Goal: Task Accomplishment & Management: Use online tool/utility

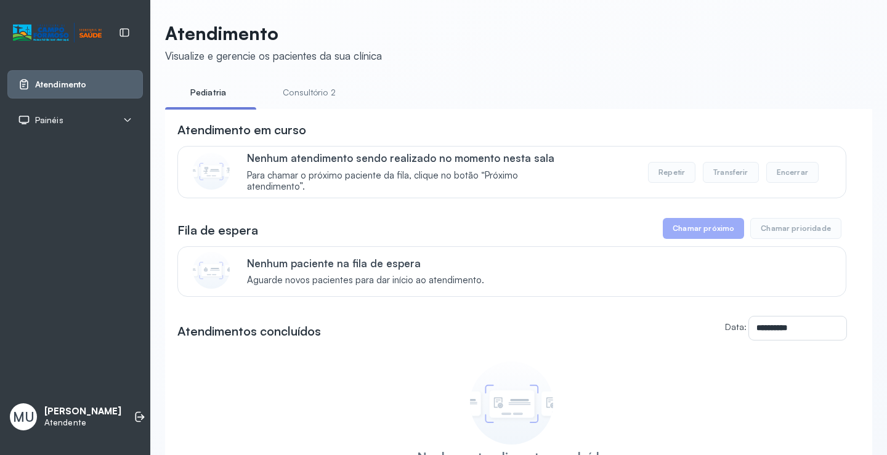
click at [684, 236] on button "Chamar próximo" at bounding box center [703, 228] width 81 height 21
click at [693, 239] on button "Chamar próximo" at bounding box center [703, 228] width 81 height 21
click at [486, 36] on header "Atendimento Visualize e gerencie os pacientes da sua clínica" at bounding box center [518, 42] width 707 height 41
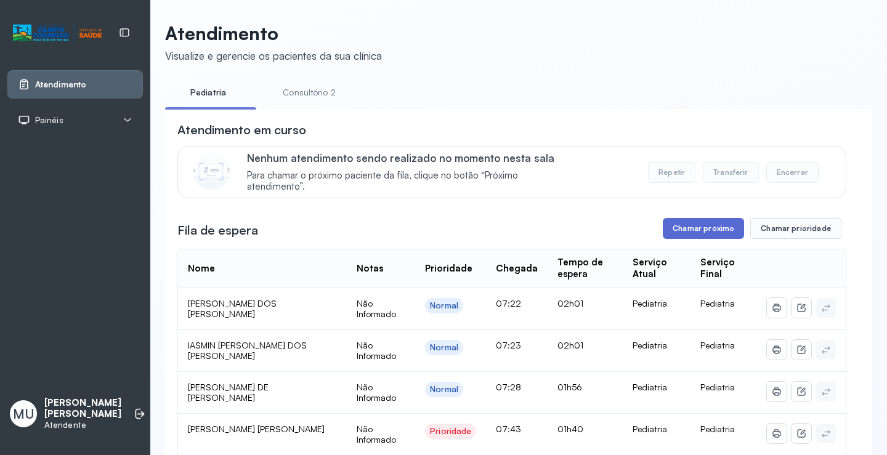
click at [686, 231] on button "Chamar próximo" at bounding box center [703, 228] width 81 height 21
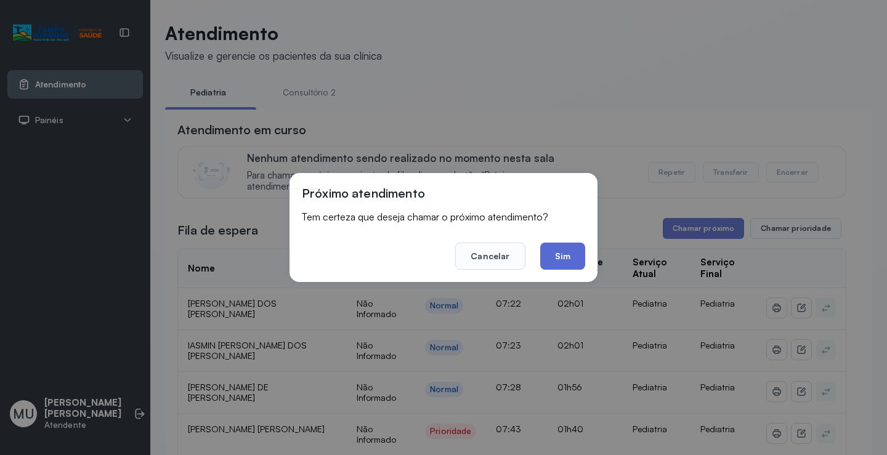
click at [576, 256] on button "Sim" at bounding box center [562, 256] width 45 height 27
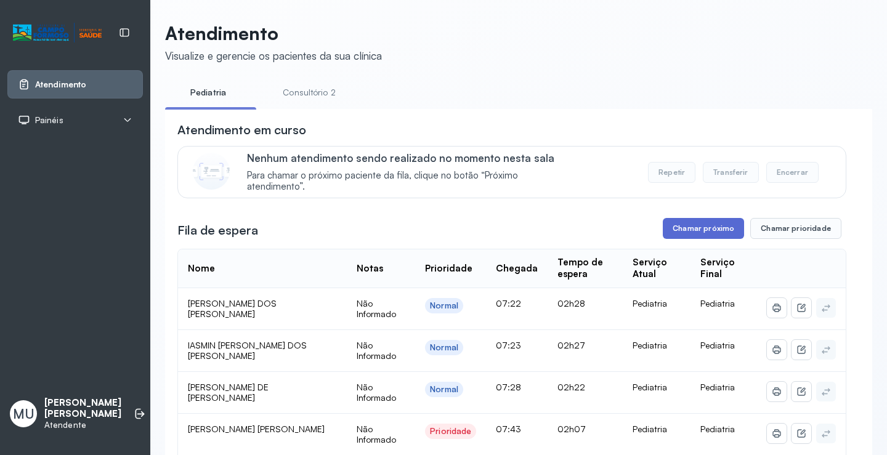
click at [684, 227] on button "Chamar próximo" at bounding box center [703, 228] width 81 height 21
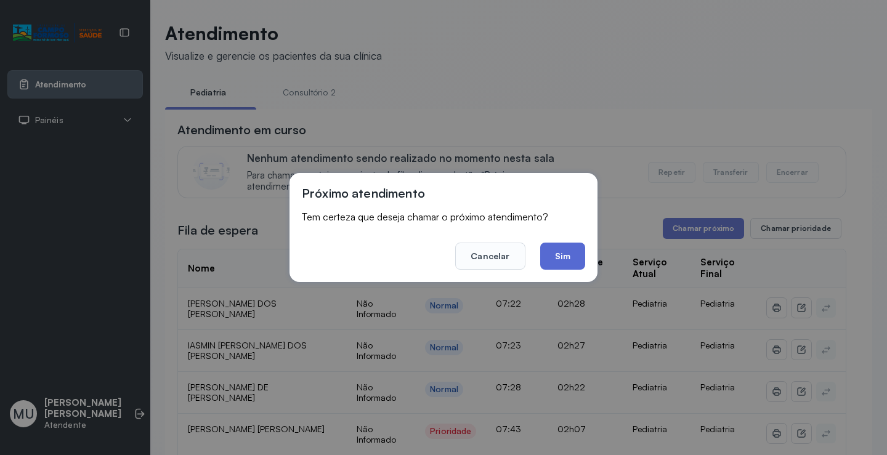
click at [567, 254] on button "Sim" at bounding box center [562, 256] width 45 height 27
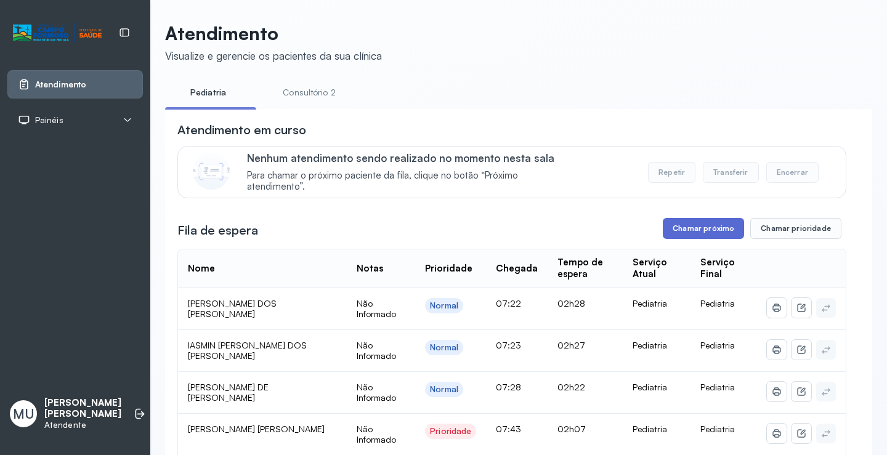
click at [695, 228] on button "Chamar próximo" at bounding box center [703, 228] width 81 height 21
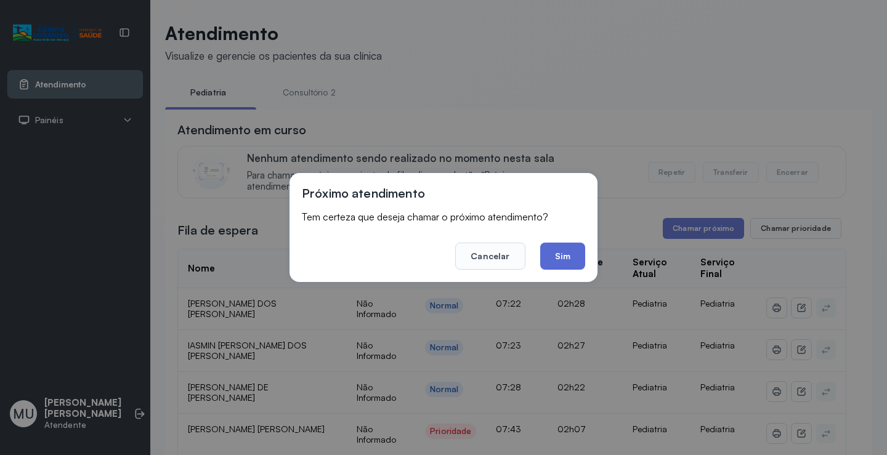
click at [582, 257] on button "Sim" at bounding box center [562, 256] width 45 height 27
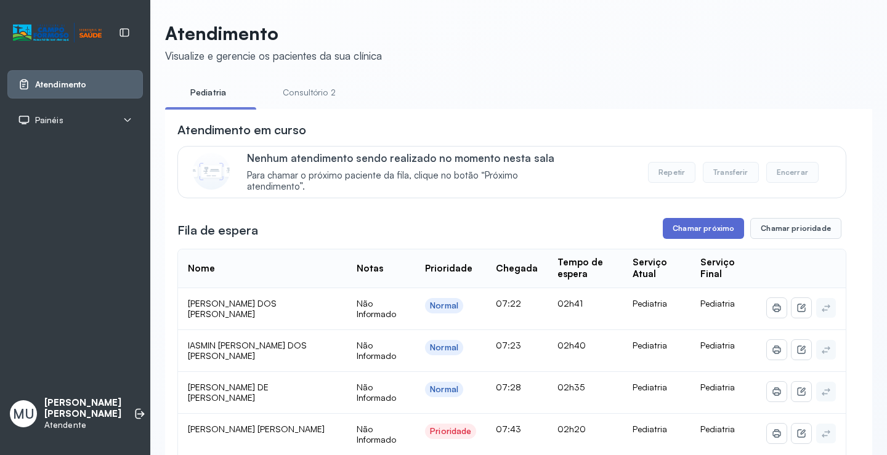
click at [711, 232] on button "Chamar próximo" at bounding box center [703, 228] width 81 height 21
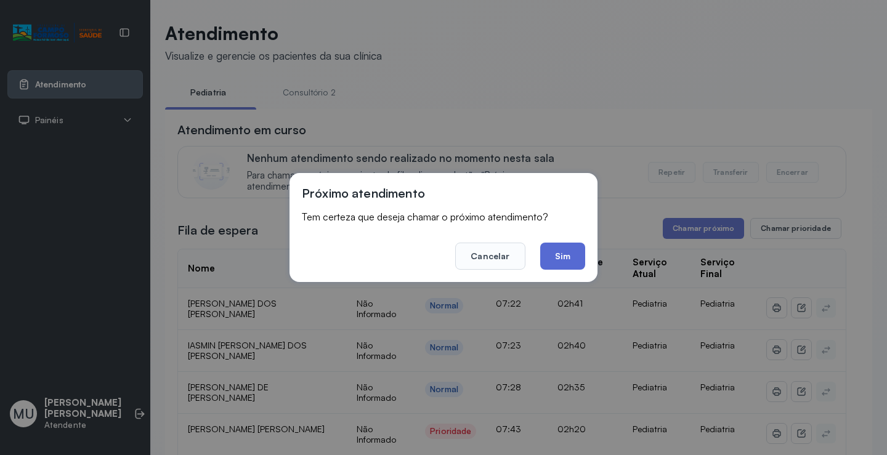
click at [559, 264] on button "Sim" at bounding box center [562, 256] width 45 height 27
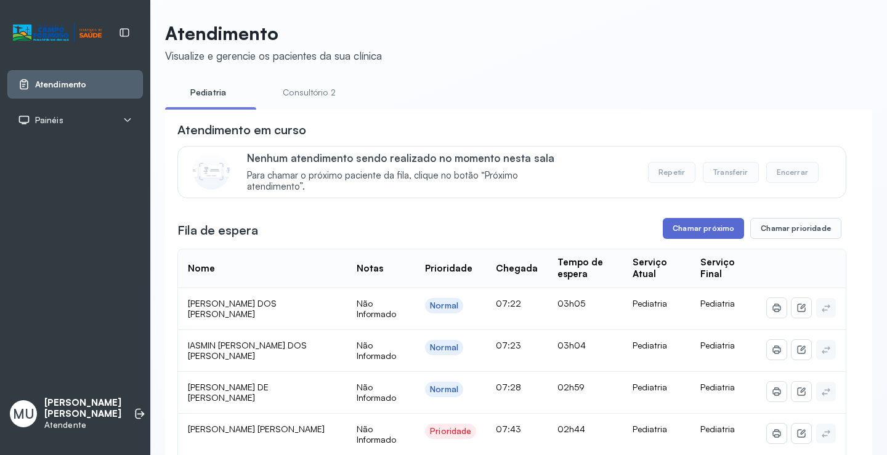
click at [692, 234] on button "Chamar próximo" at bounding box center [703, 228] width 81 height 21
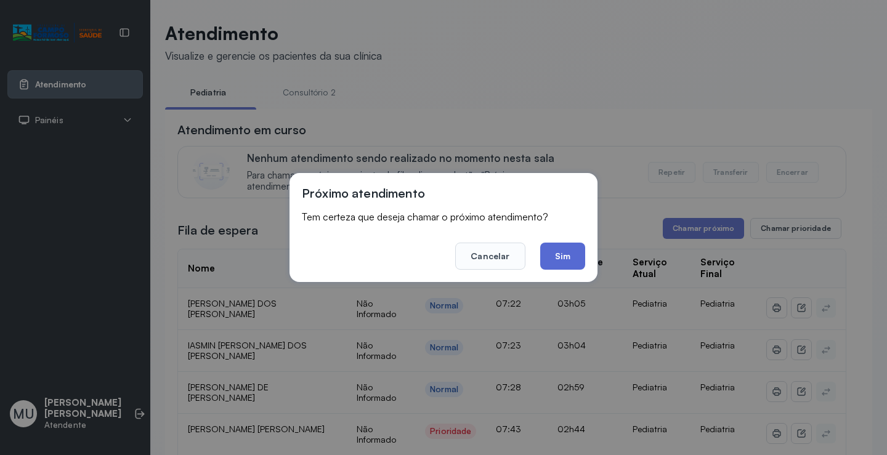
click at [575, 261] on button "Sim" at bounding box center [562, 256] width 45 height 27
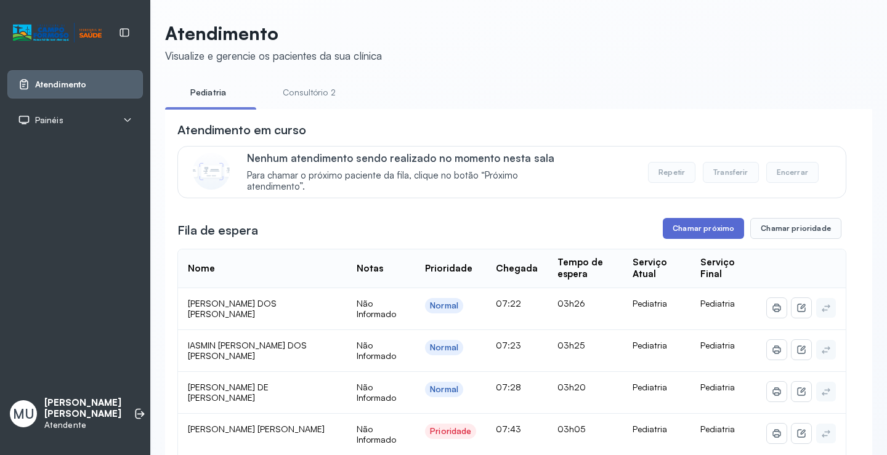
click at [693, 238] on button "Chamar próximo" at bounding box center [703, 228] width 81 height 21
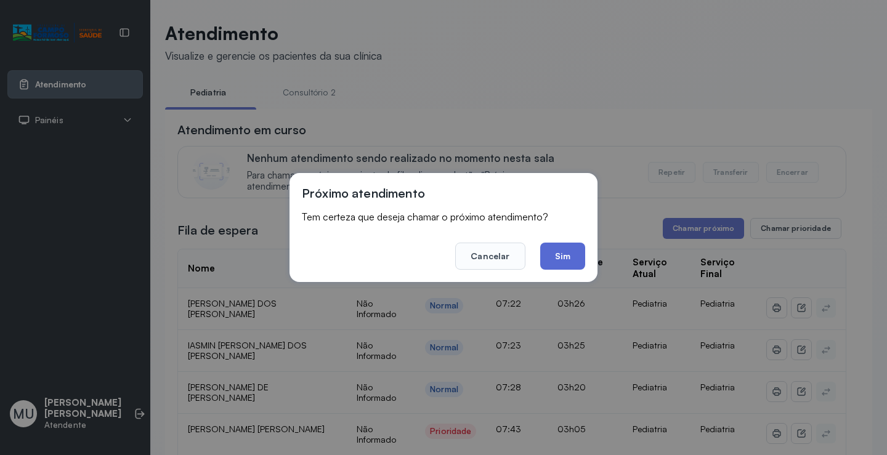
click at [578, 253] on button "Sim" at bounding box center [562, 256] width 45 height 27
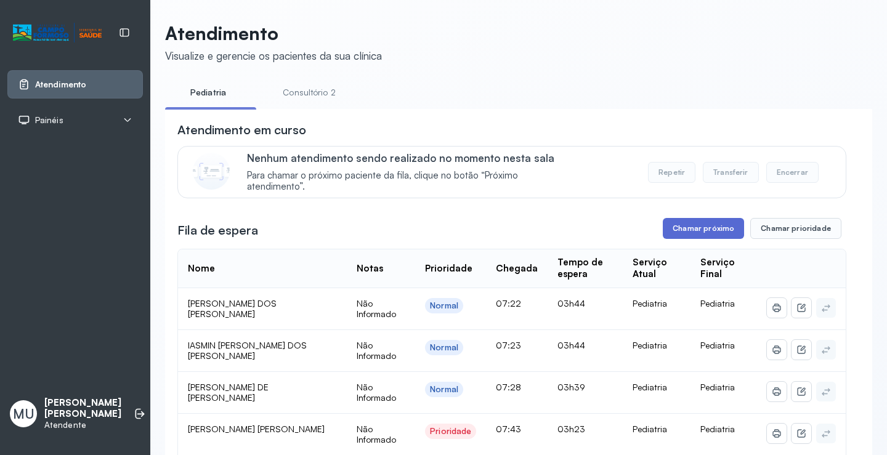
click at [702, 237] on button "Chamar próximo" at bounding box center [703, 228] width 81 height 21
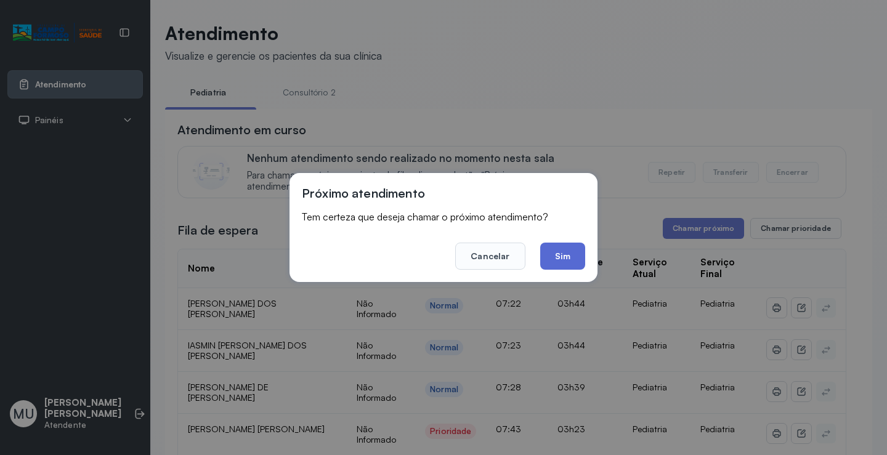
click at [570, 256] on button "Sim" at bounding box center [562, 256] width 45 height 27
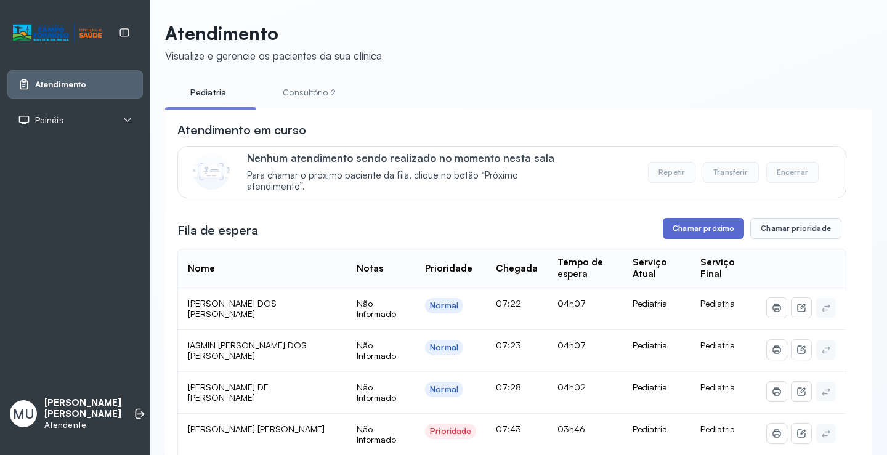
click at [701, 233] on button "Chamar próximo" at bounding box center [703, 228] width 81 height 21
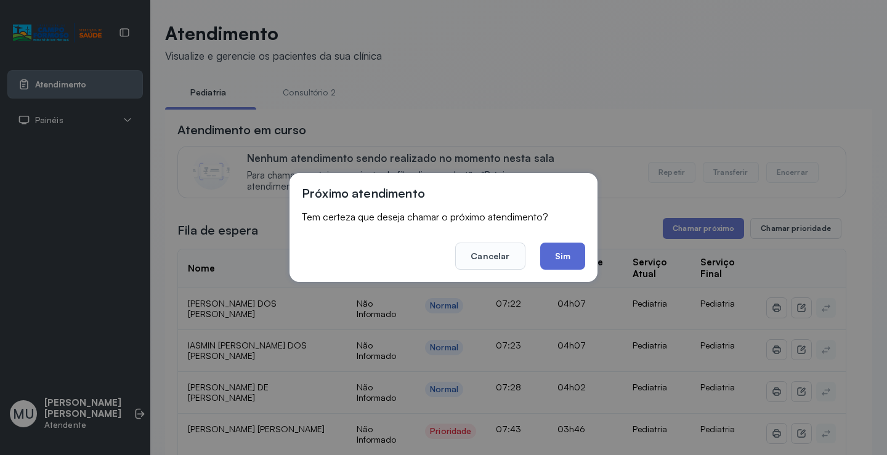
click at [554, 263] on button "Sim" at bounding box center [562, 256] width 45 height 27
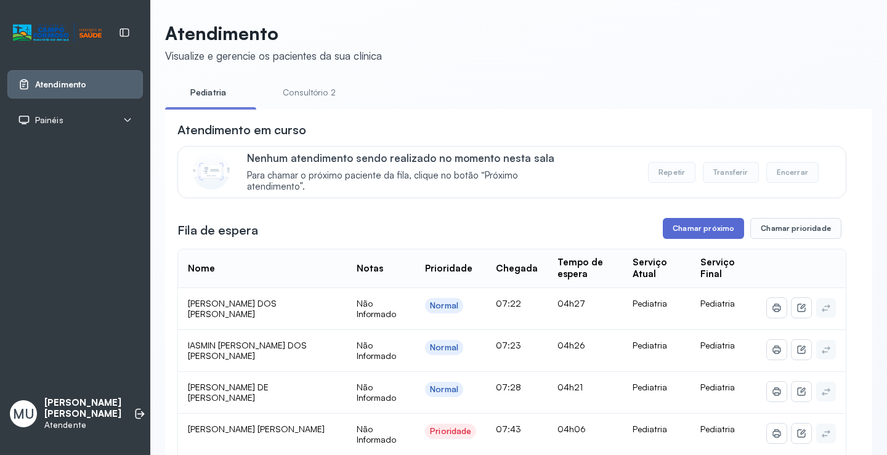
click at [685, 229] on button "Chamar próximo" at bounding box center [703, 228] width 81 height 21
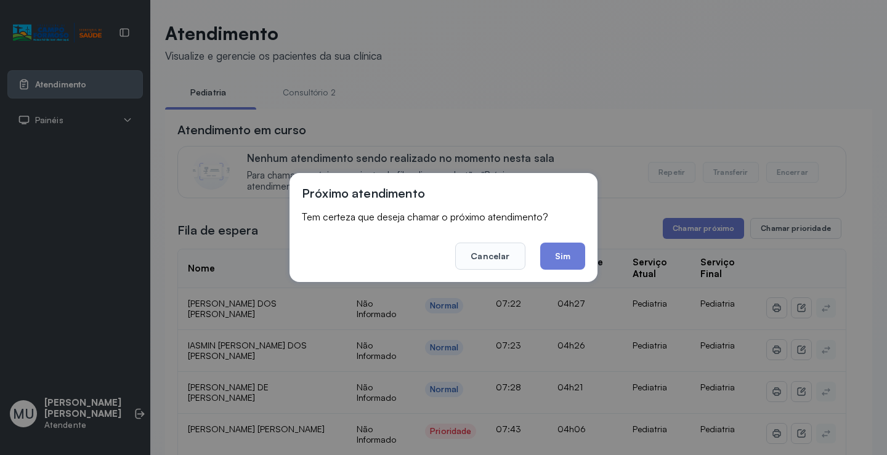
click at [563, 264] on button "Sim" at bounding box center [562, 256] width 45 height 27
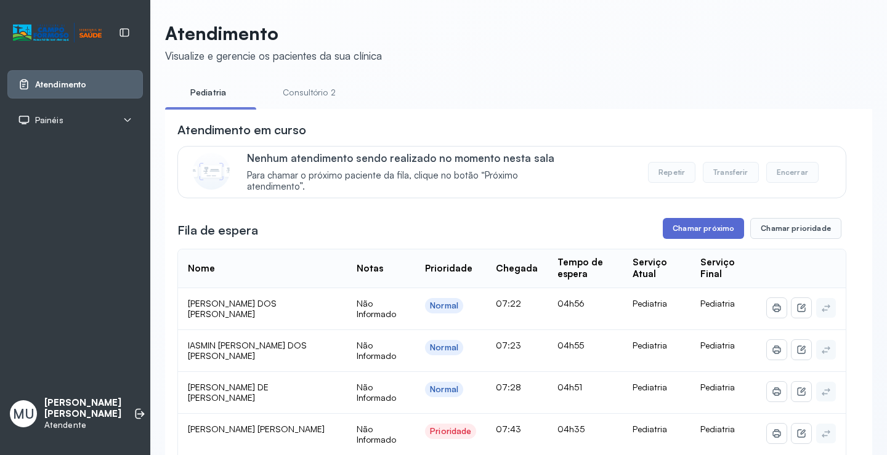
click at [724, 235] on button "Chamar próximo" at bounding box center [703, 228] width 81 height 21
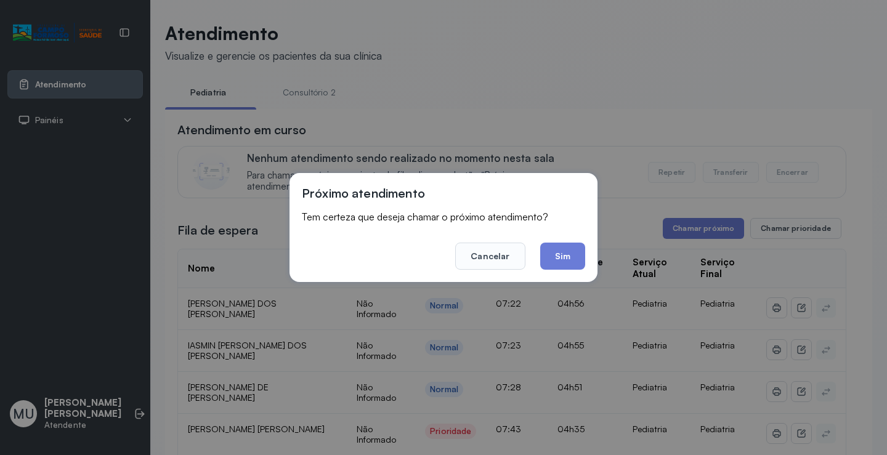
drag, startPoint x: 552, startPoint y: 258, endPoint x: 556, endPoint y: 267, distance: 10.0
click at [554, 258] on button "Sim" at bounding box center [562, 256] width 45 height 27
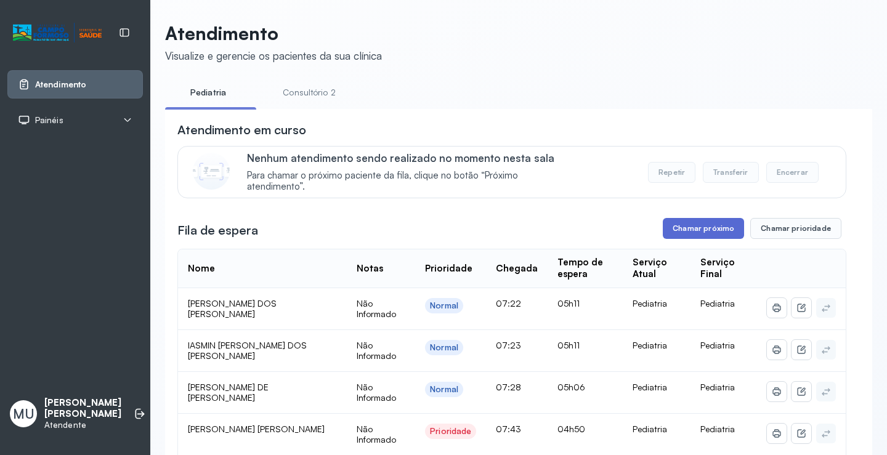
click at [698, 233] on button "Chamar próximo" at bounding box center [703, 228] width 81 height 21
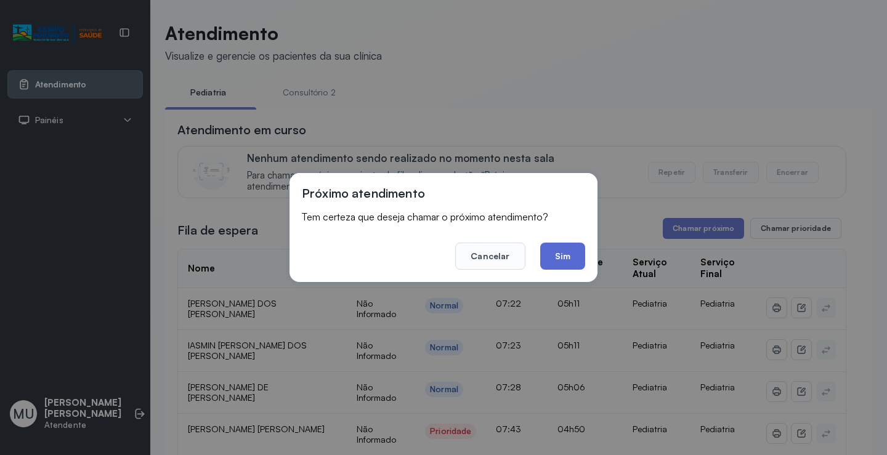
click at [549, 258] on button "Sim" at bounding box center [562, 256] width 45 height 27
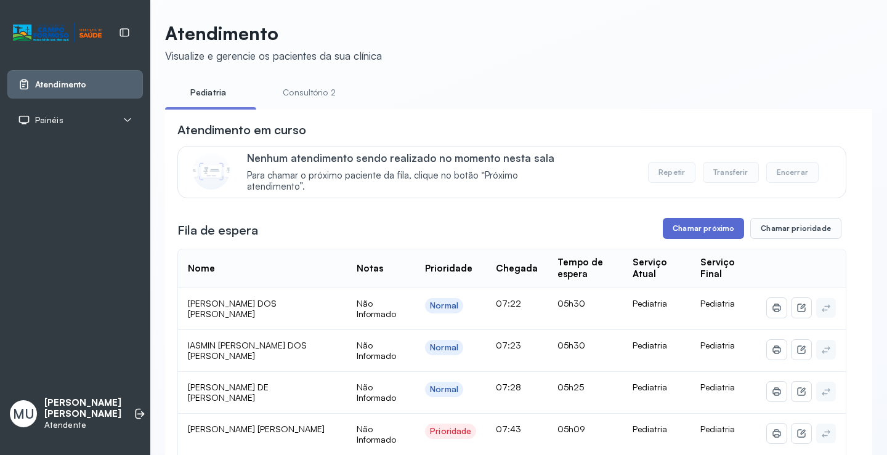
click at [698, 235] on button "Chamar próximo" at bounding box center [703, 228] width 81 height 21
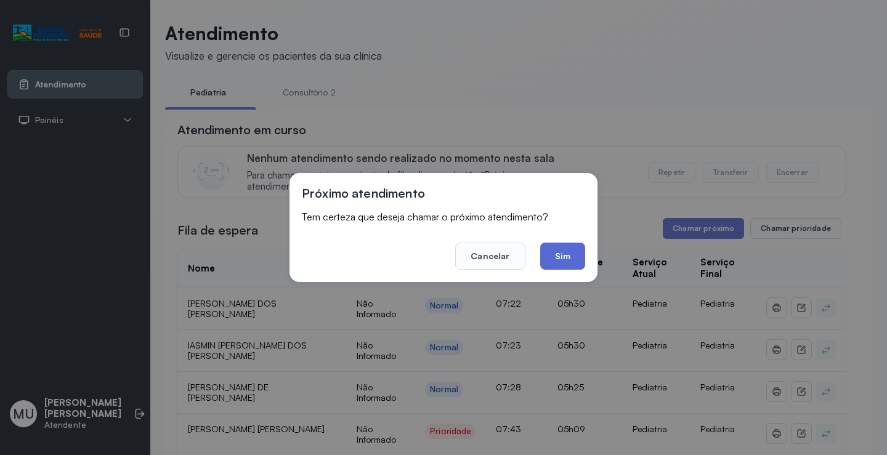
click at [573, 265] on button "Sim" at bounding box center [562, 256] width 45 height 27
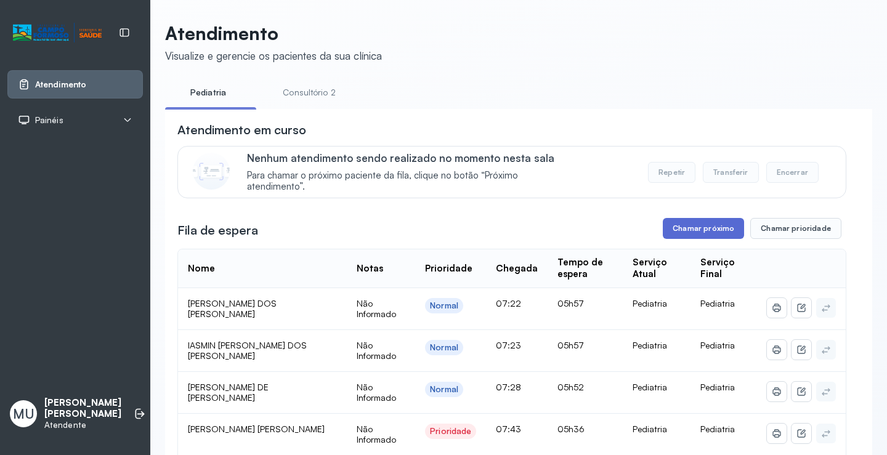
drag, startPoint x: 712, startPoint y: 243, endPoint x: 708, endPoint y: 237, distance: 7.0
click at [702, 231] on button "Chamar próximo" at bounding box center [703, 228] width 81 height 21
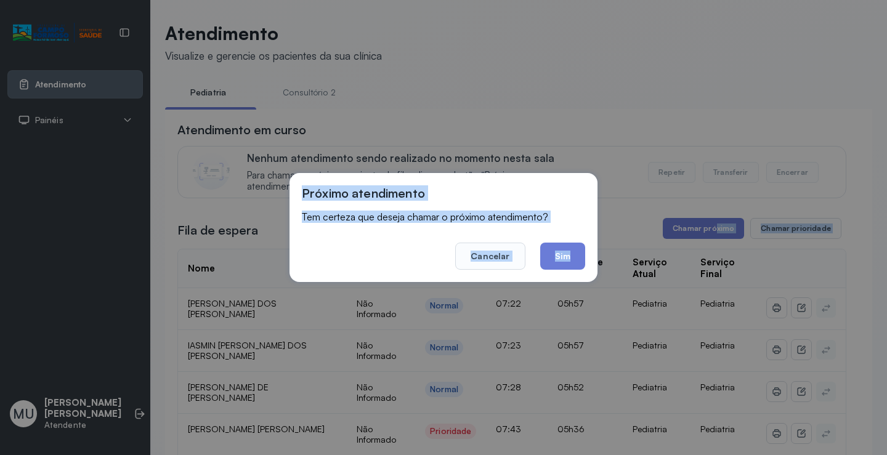
click button "Cancelar" at bounding box center [490, 256] width 70 height 27
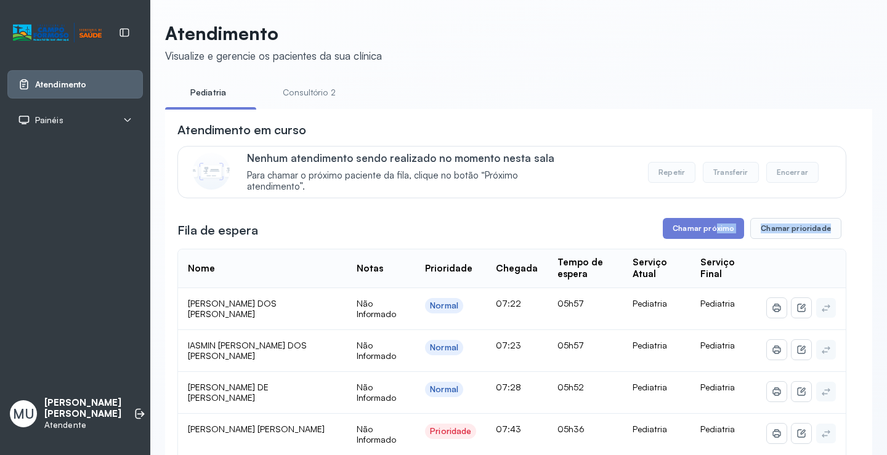
click at [663, 218] on button "Chamar próximo" at bounding box center [703, 228] width 81 height 21
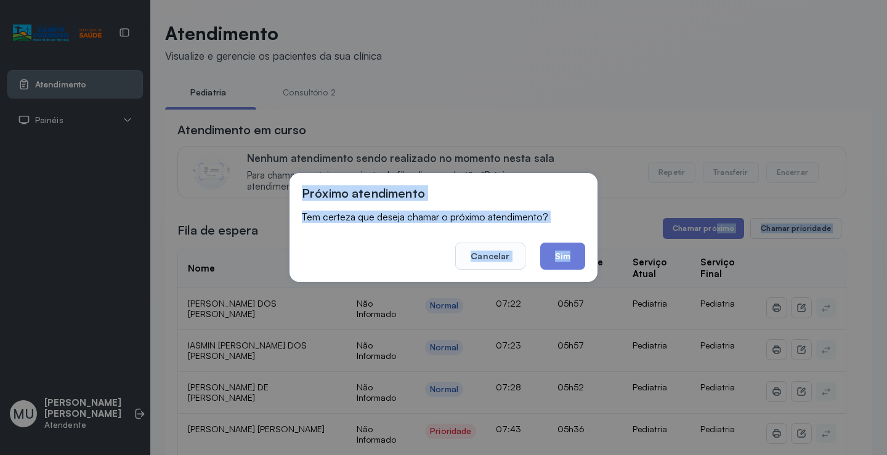
click at [403, 262] on footer "Cancelar Sim" at bounding box center [443, 247] width 283 height 44
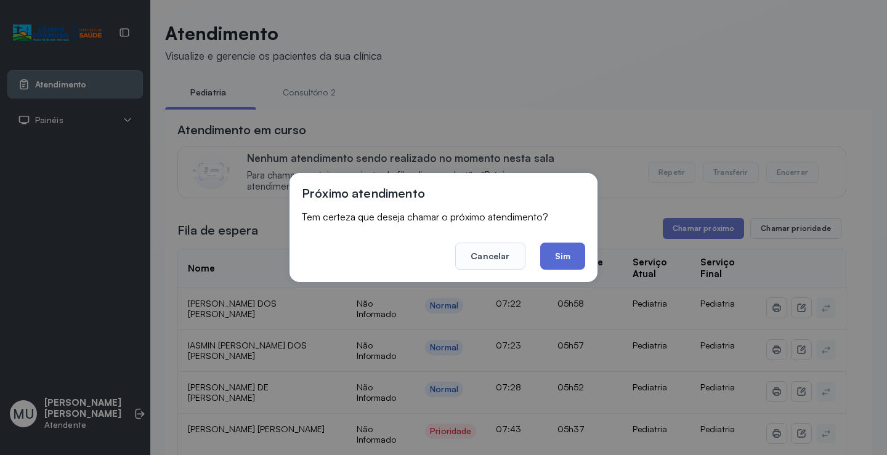
click at [570, 265] on button "Sim" at bounding box center [562, 256] width 45 height 27
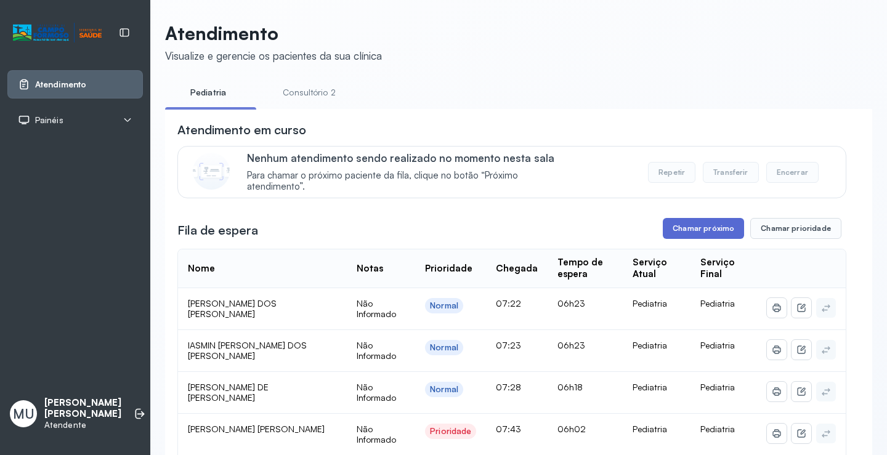
click at [705, 225] on button "Chamar próximo" at bounding box center [703, 228] width 81 height 21
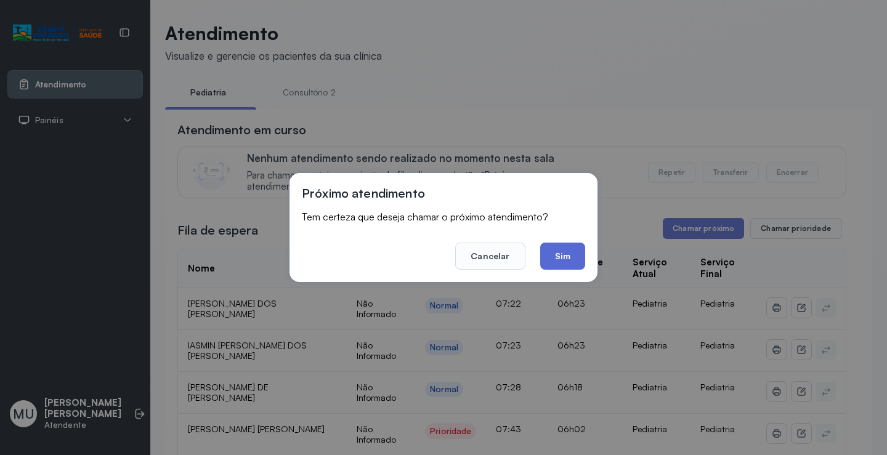
click at [581, 254] on button "Sim" at bounding box center [562, 256] width 45 height 27
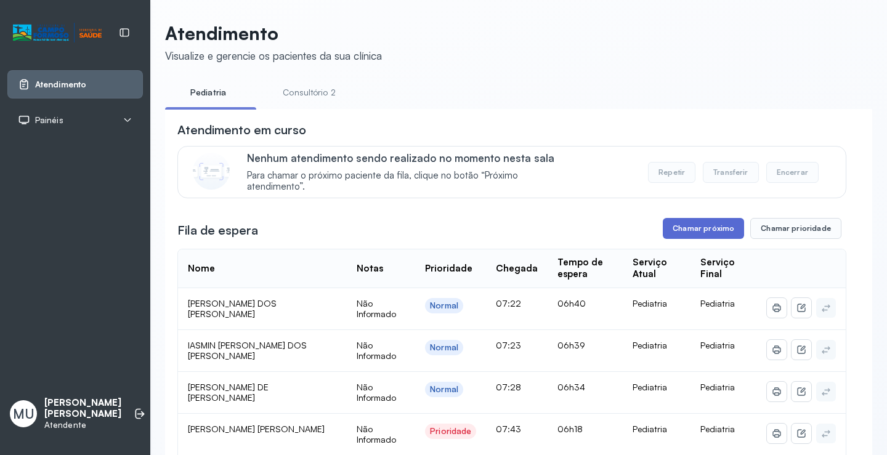
click at [684, 235] on button "Chamar próximo" at bounding box center [703, 228] width 81 height 21
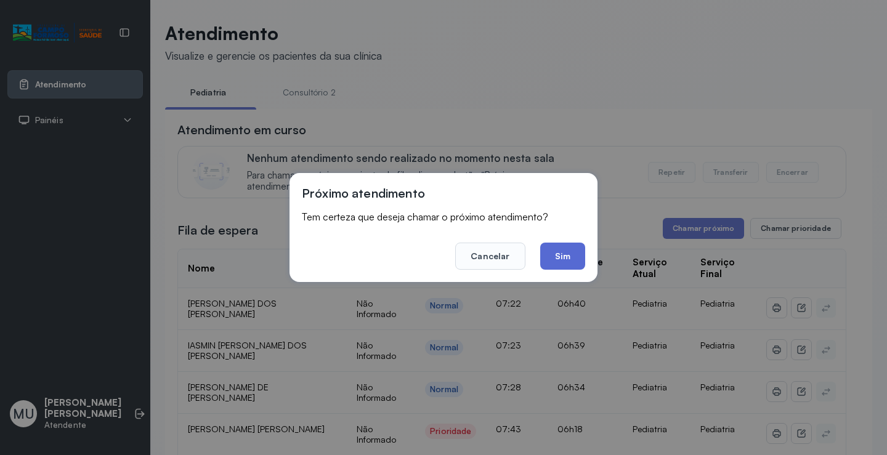
click at [554, 258] on button "Sim" at bounding box center [562, 256] width 45 height 27
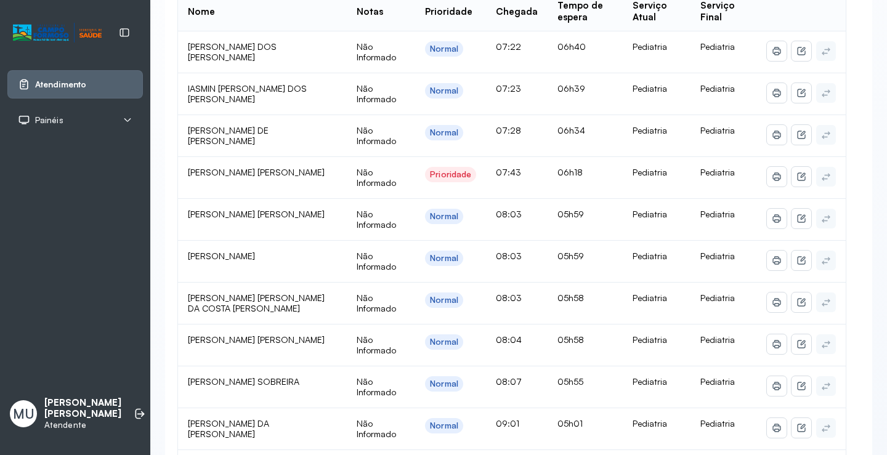
scroll to position [62, 0]
